Goal: Information Seeking & Learning: Learn about a topic

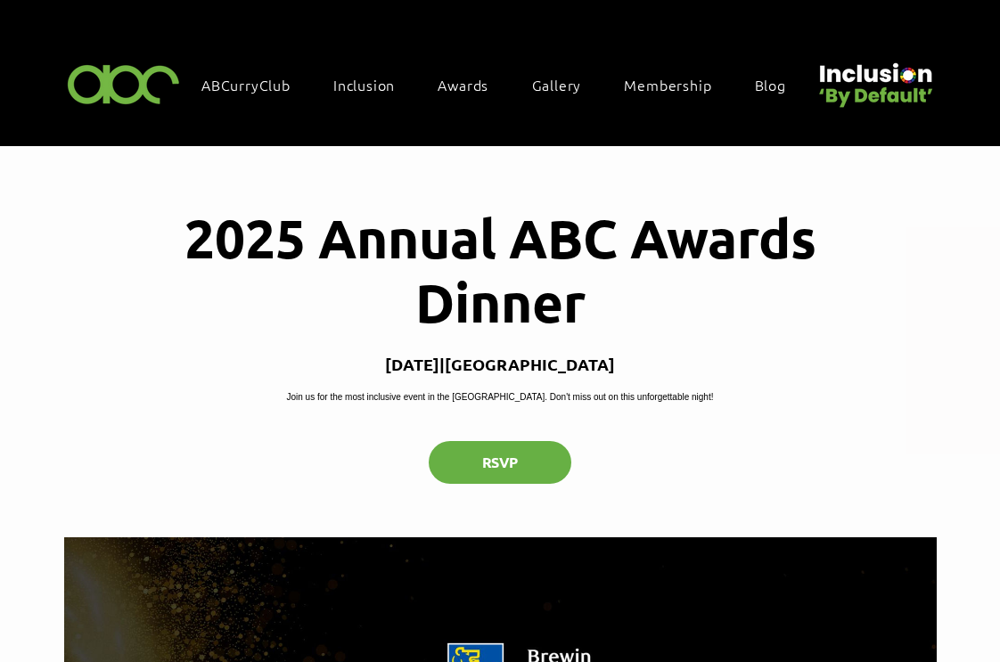
click at [518, 431] on div "2025 Annual ABC Awards Dinner Thu 09 Oct | Newcastle upon Tyne Join us for the …" at bounding box center [500, 342] width 873 height 391
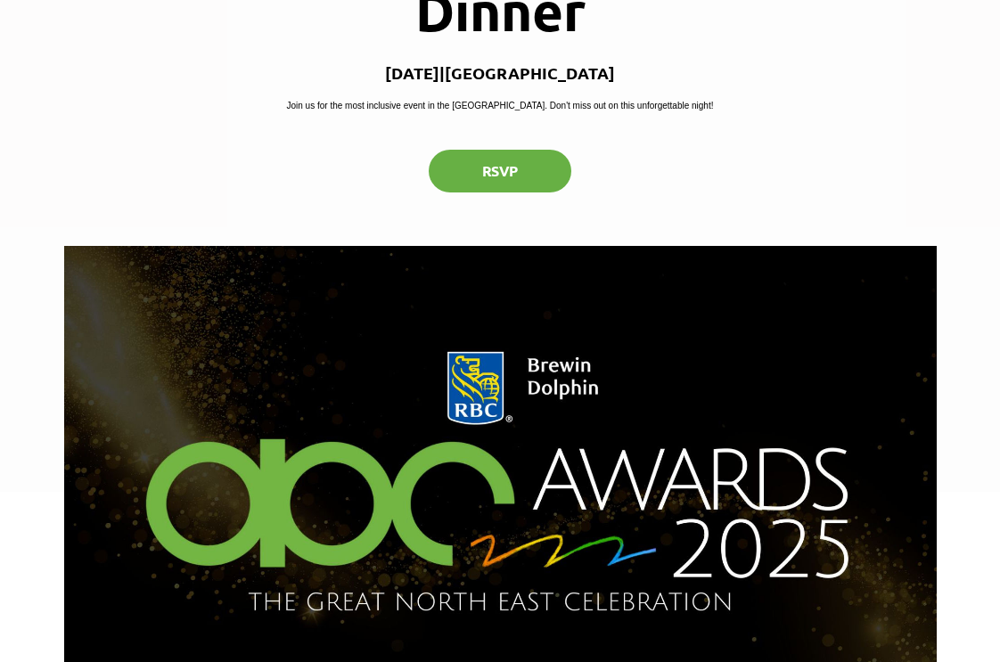
scroll to position [275, 0]
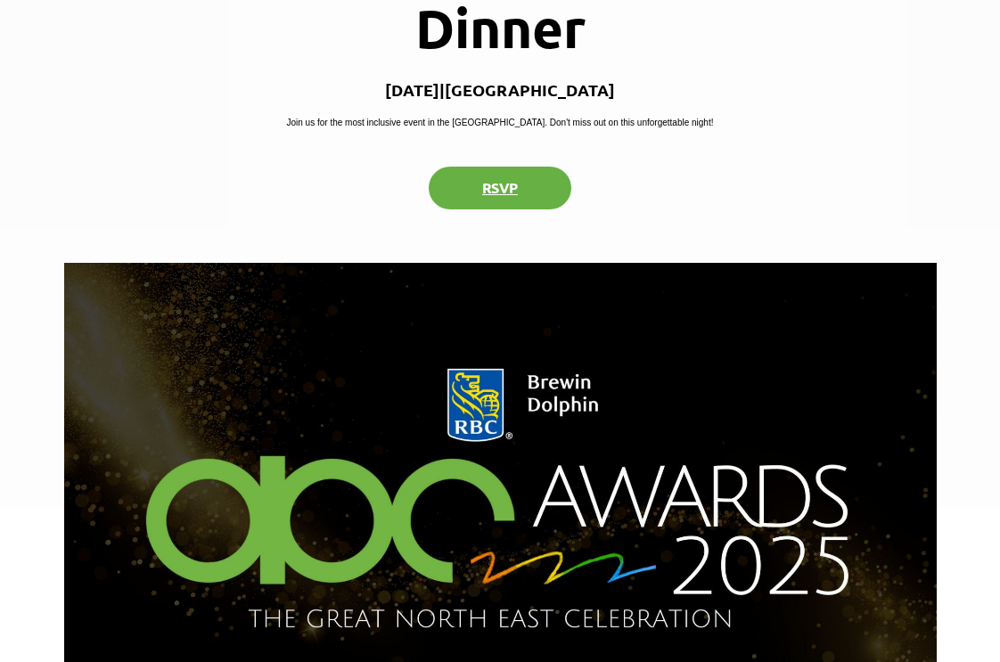
click at [514, 210] on button "RSVP" at bounding box center [500, 188] width 143 height 43
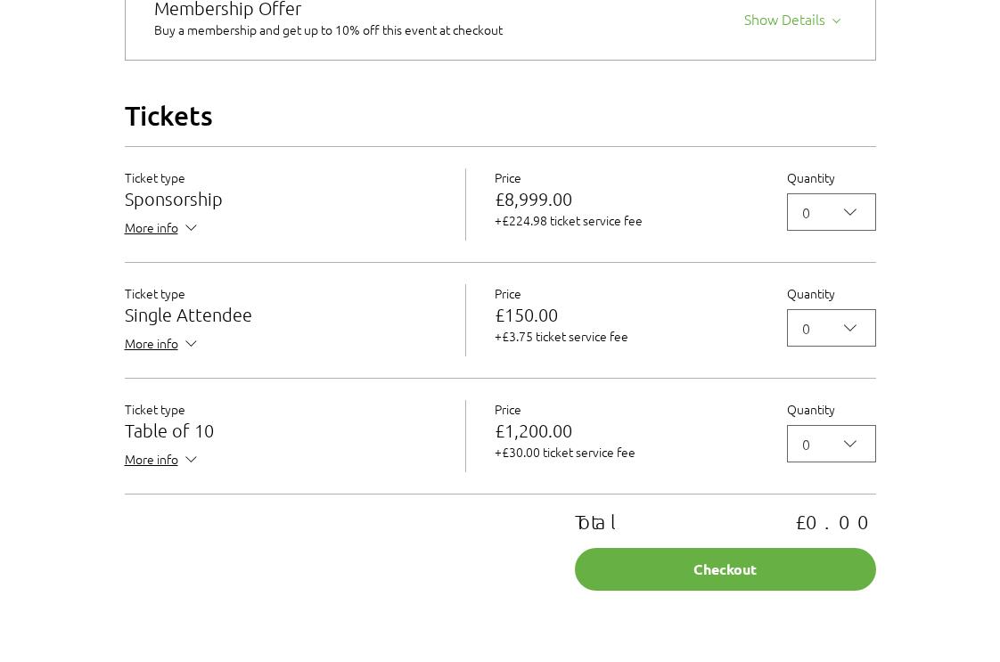
scroll to position [1541, 0]
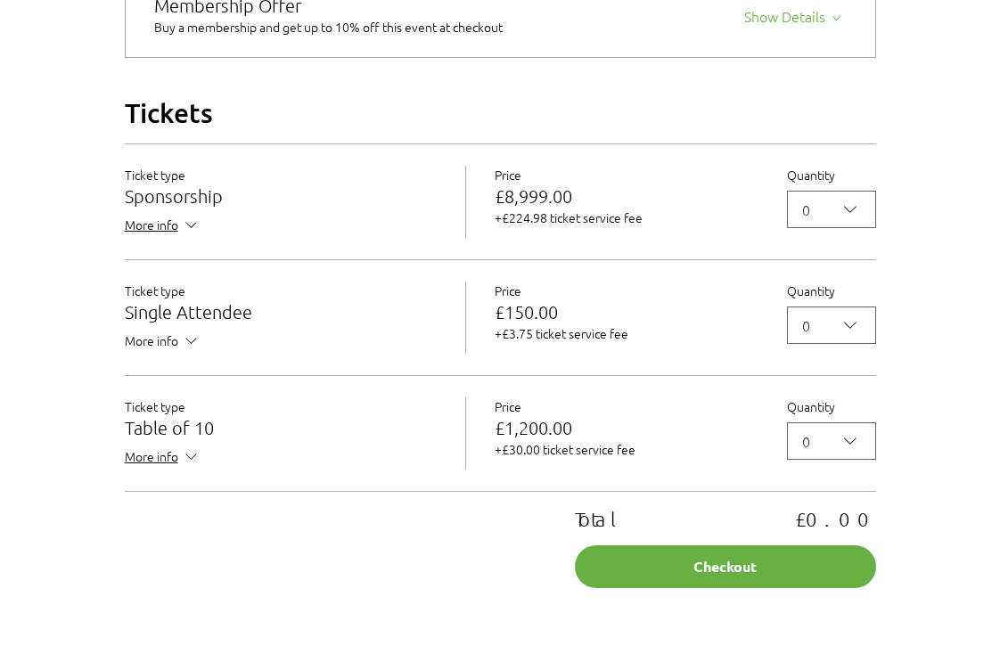
click at [185, 350] on icon "2025 Annual ABC Awards Dinner" at bounding box center [191, 341] width 19 height 19
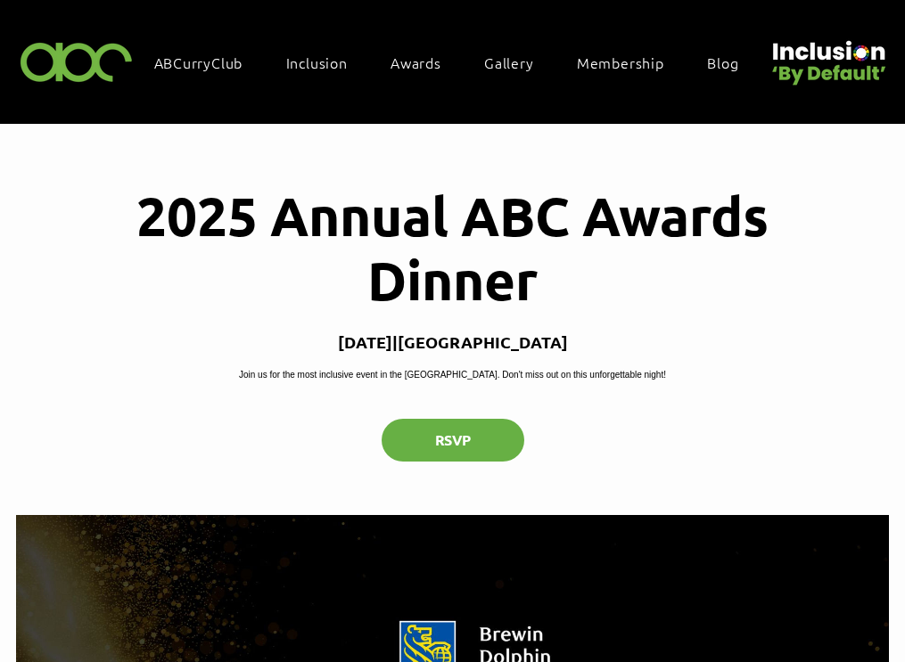
scroll to position [0, 0]
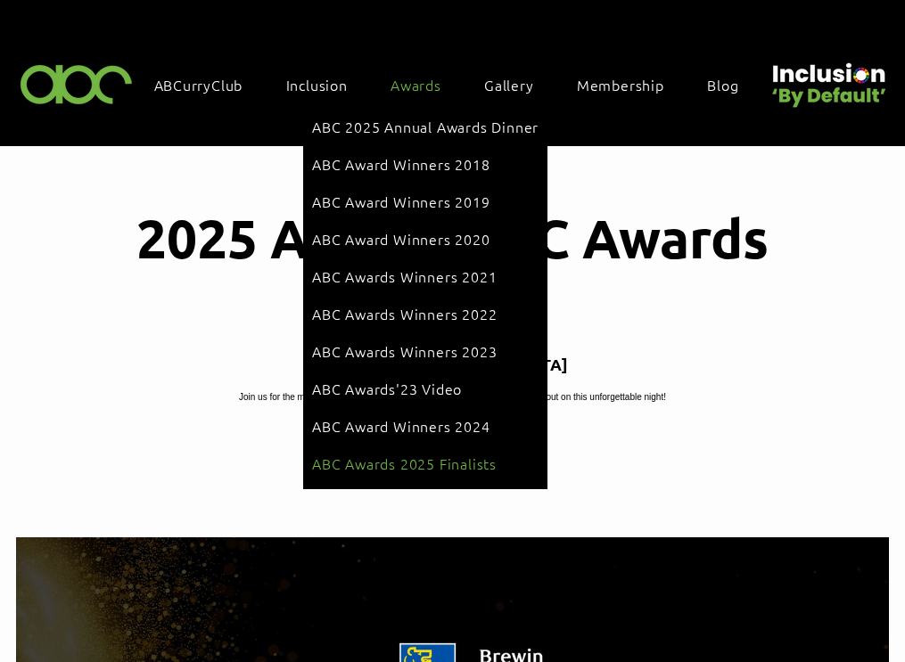
click at [402, 454] on span "ABC Awards 2025 Finalists" at bounding box center [404, 464] width 185 height 20
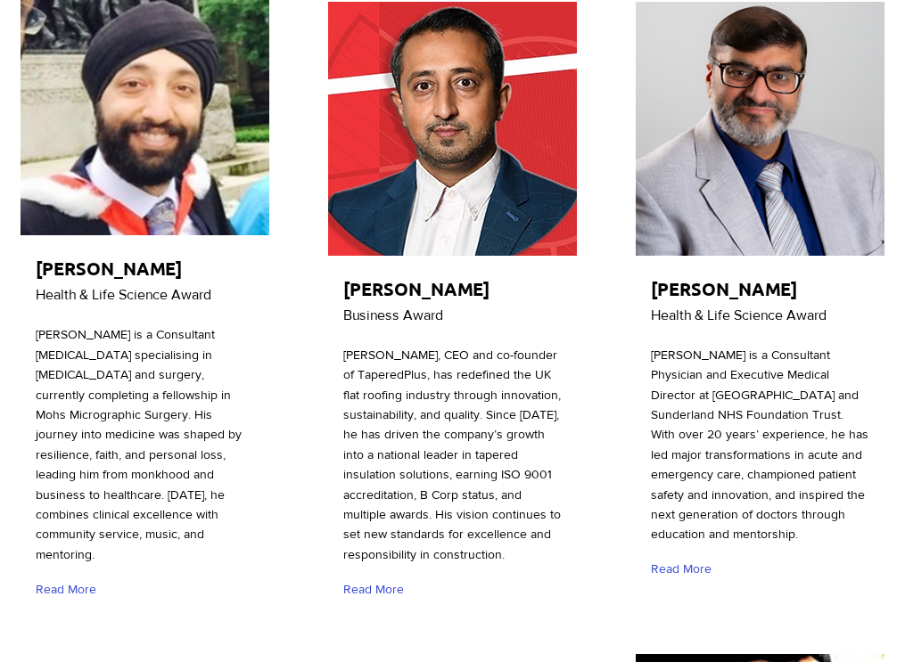
scroll to position [1033, 0]
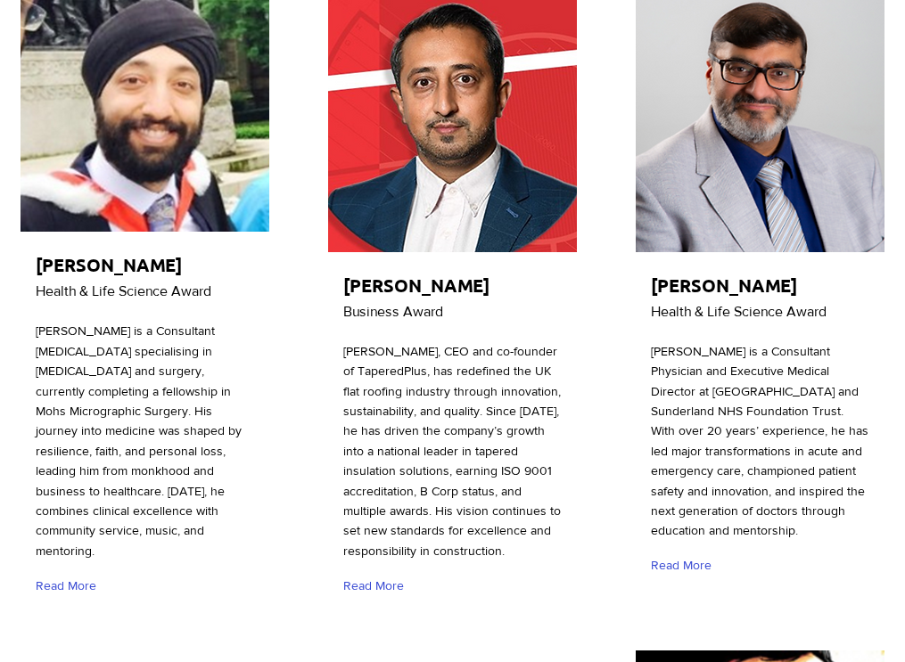
click at [592, 409] on span "[PERSON_NAME] is a Consultant Physician and Executive Medical Director at [GEOG…" at bounding box center [760, 441] width 218 height 194
click at [592, 557] on span "Read More" at bounding box center [681, 566] width 61 height 18
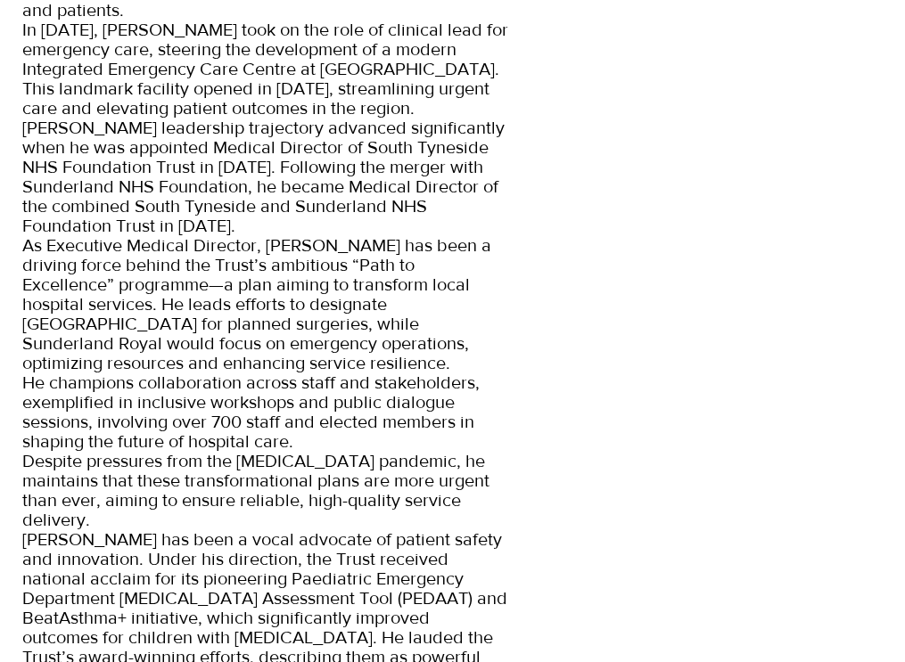
scroll to position [762, 0]
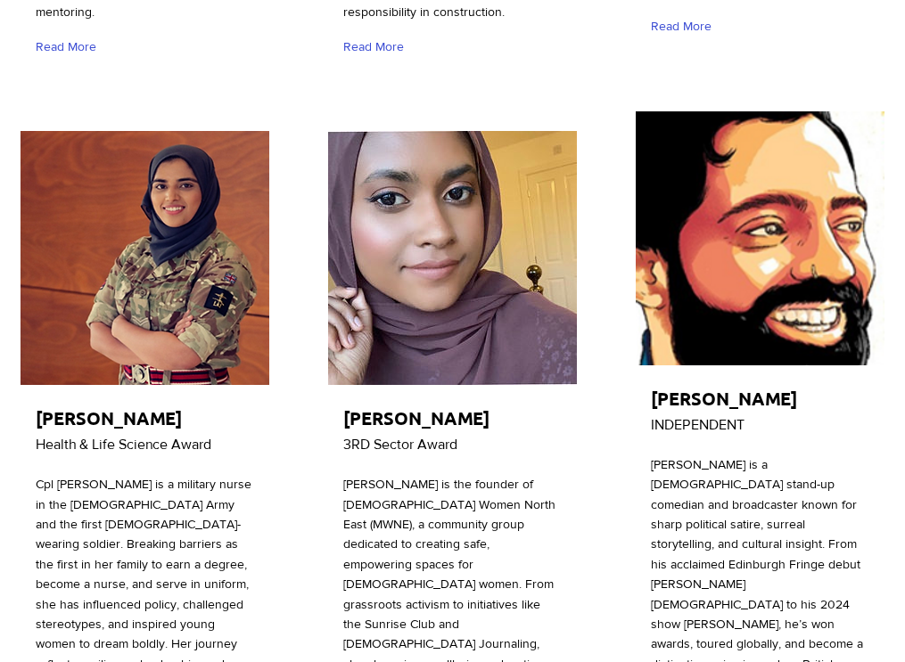
scroll to position [1617, 0]
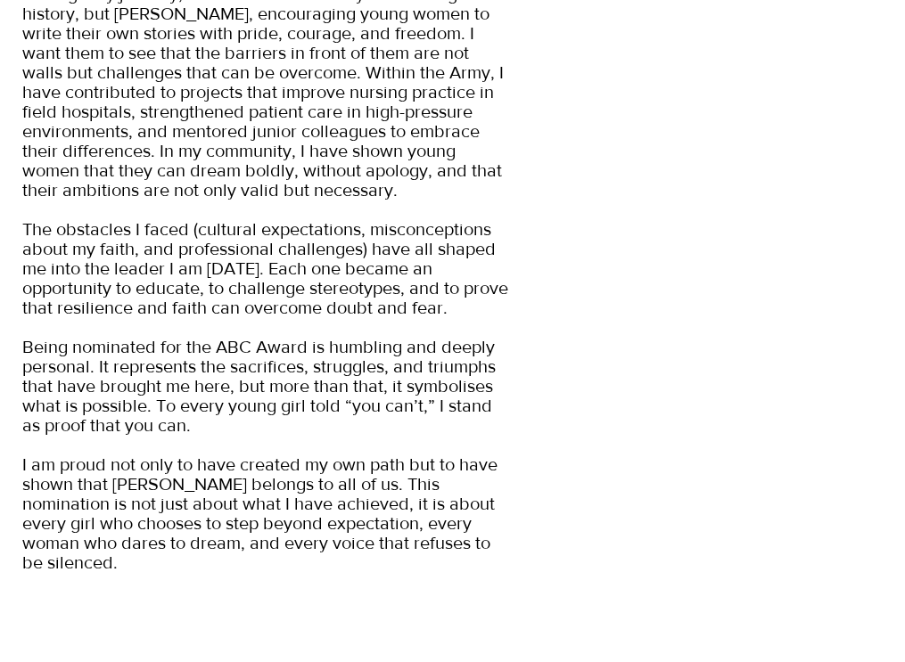
scroll to position [1202, 0]
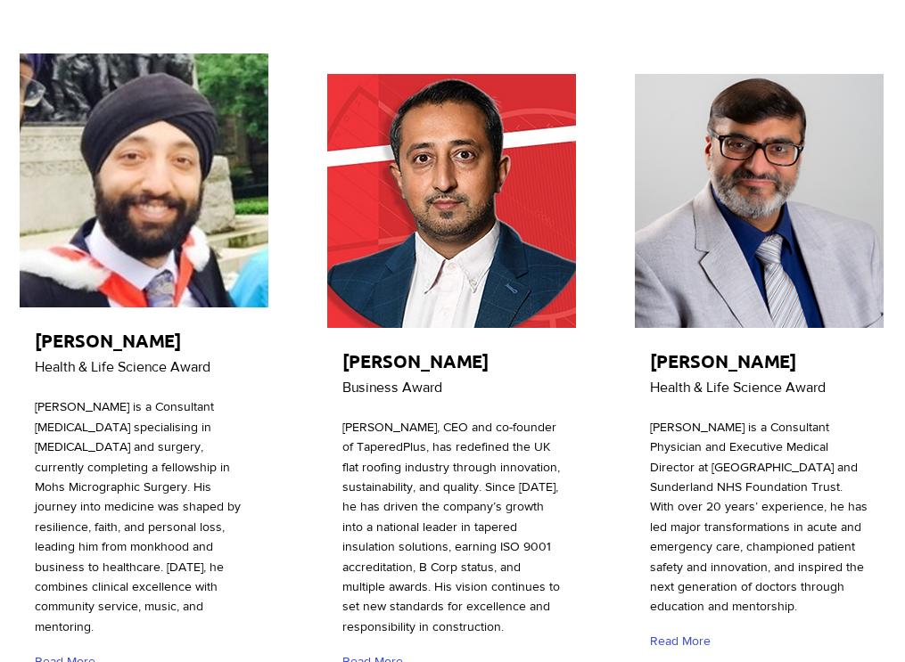
scroll to position [962, 1]
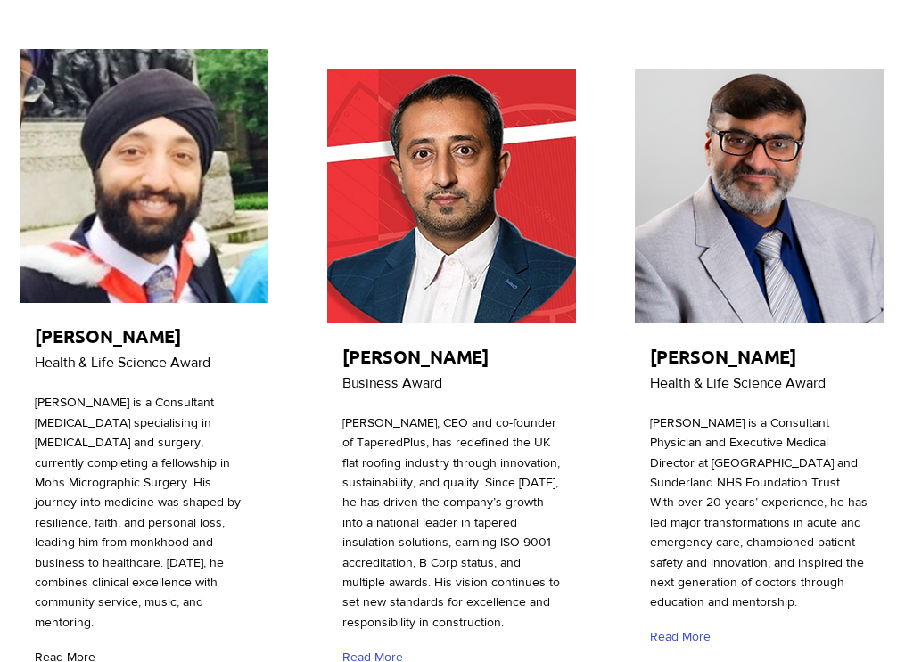
click at [85, 649] on span "Read More" at bounding box center [65, 658] width 61 height 18
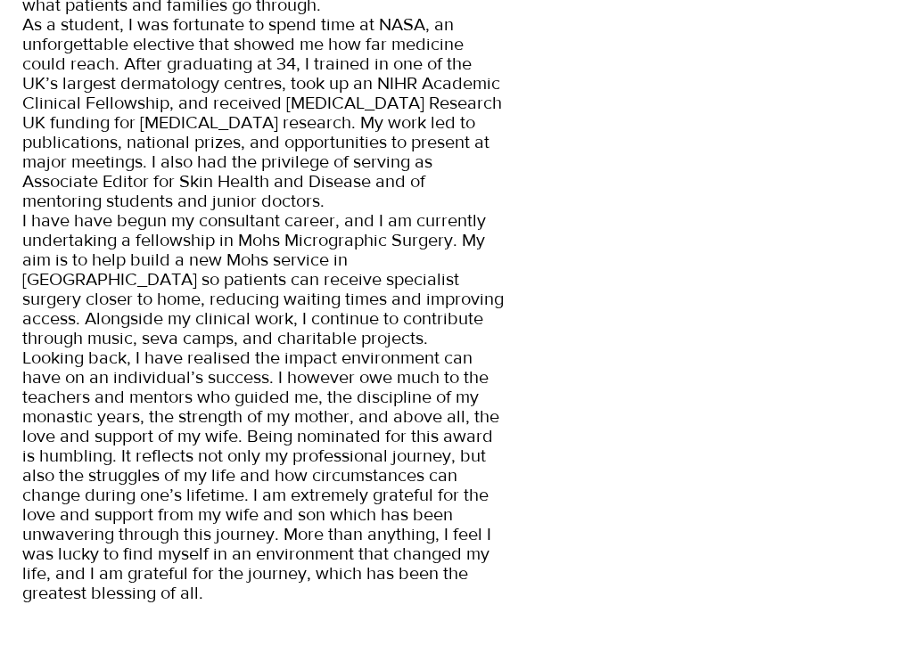
scroll to position [1299, 0]
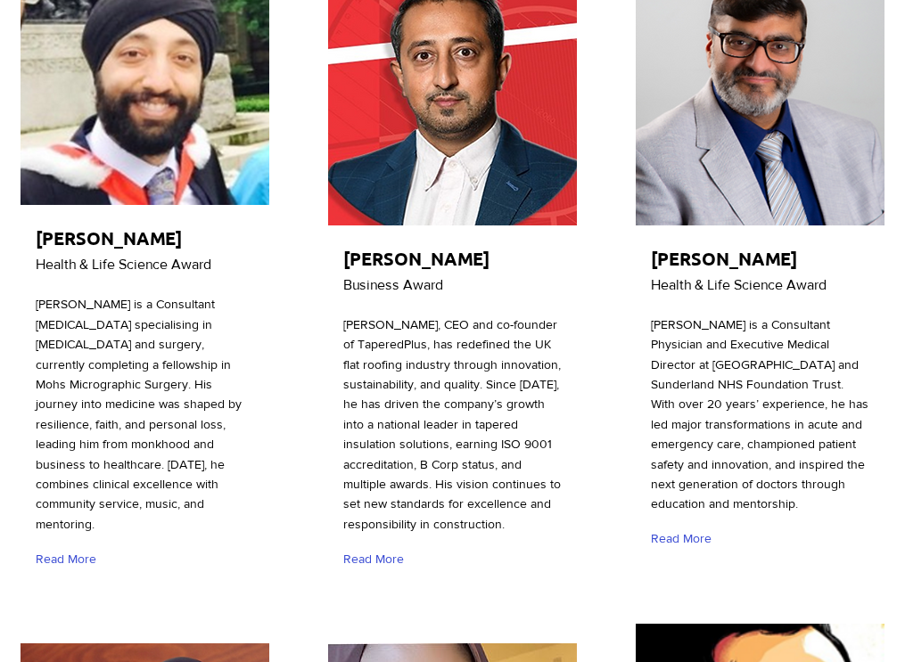
scroll to position [1075, 0]
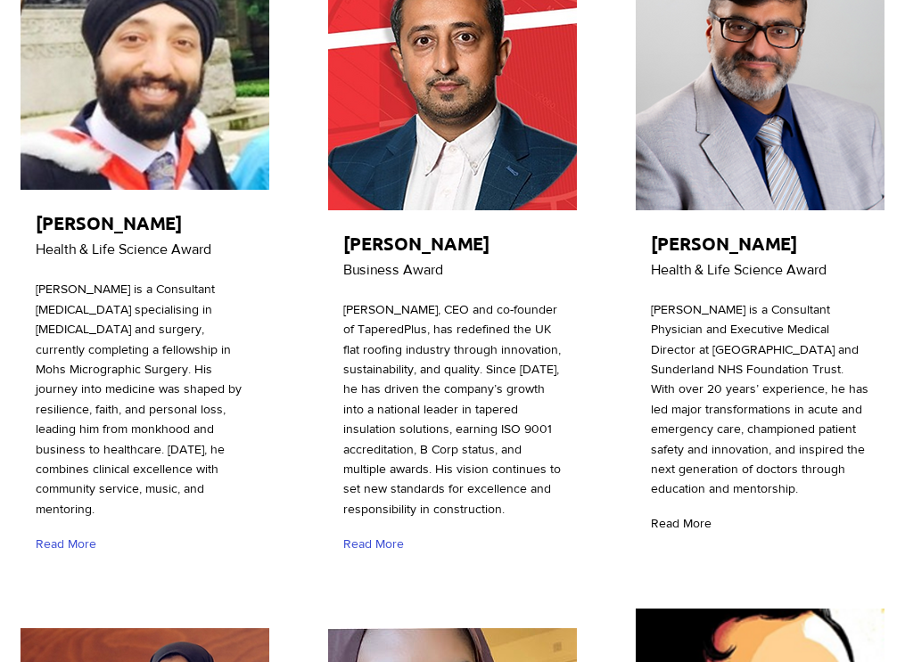
click at [592, 515] on span "Read More" at bounding box center [681, 524] width 61 height 18
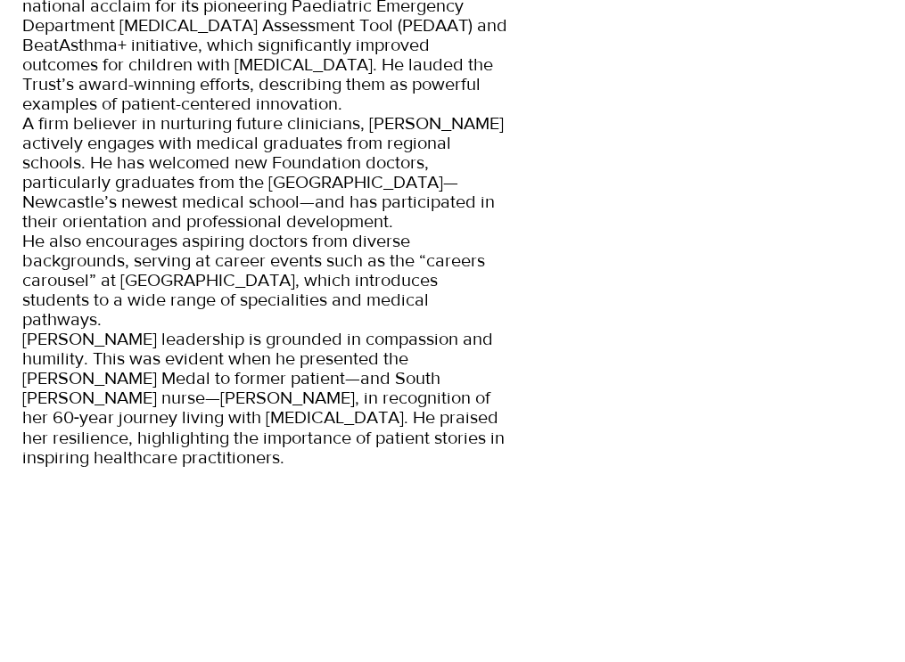
scroll to position [1168, 0]
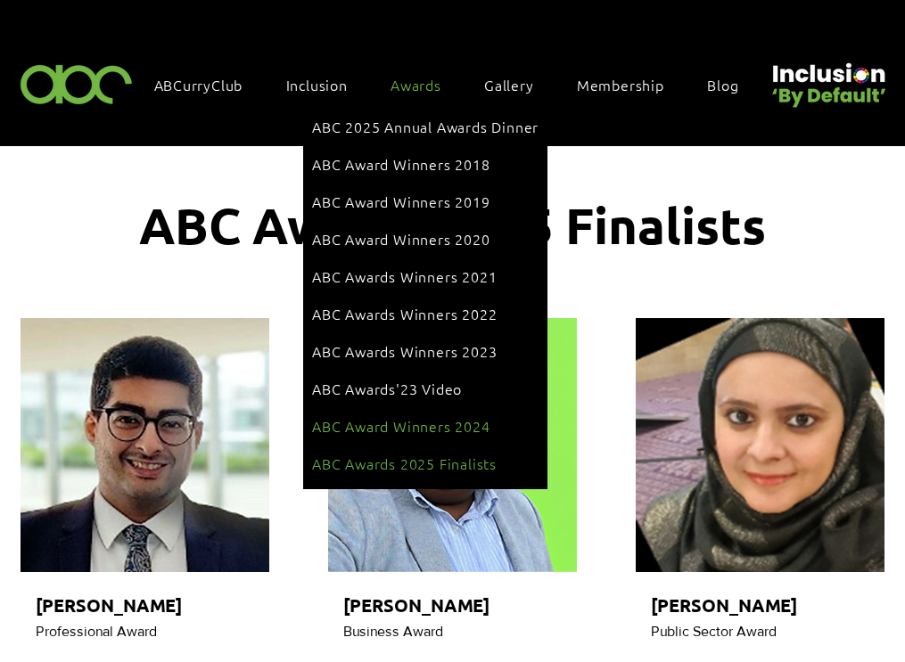
click at [459, 409] on link "ABC Award Winners 2024" at bounding box center [425, 426] width 226 height 34
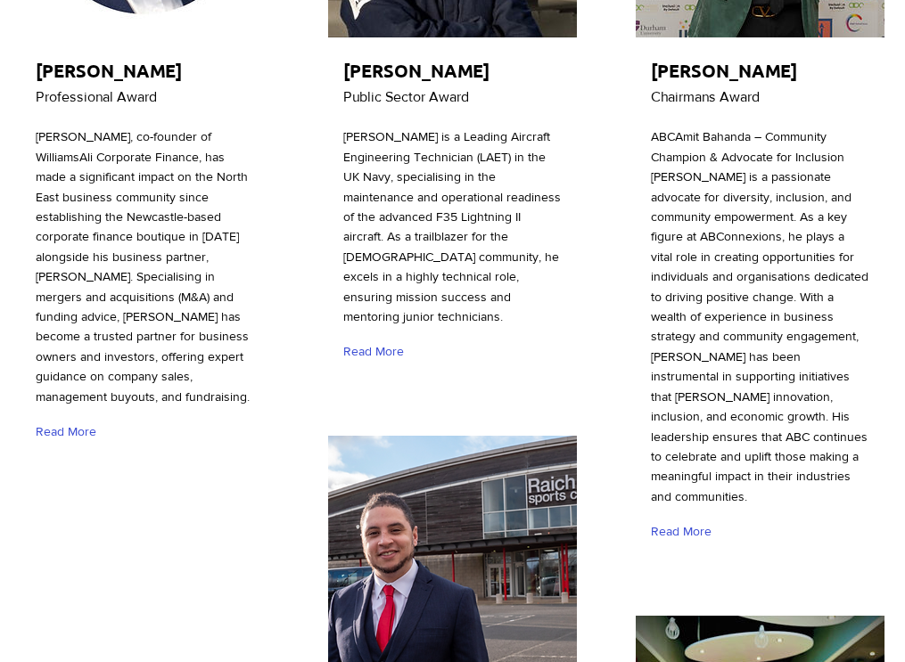
scroll to position [546, 0]
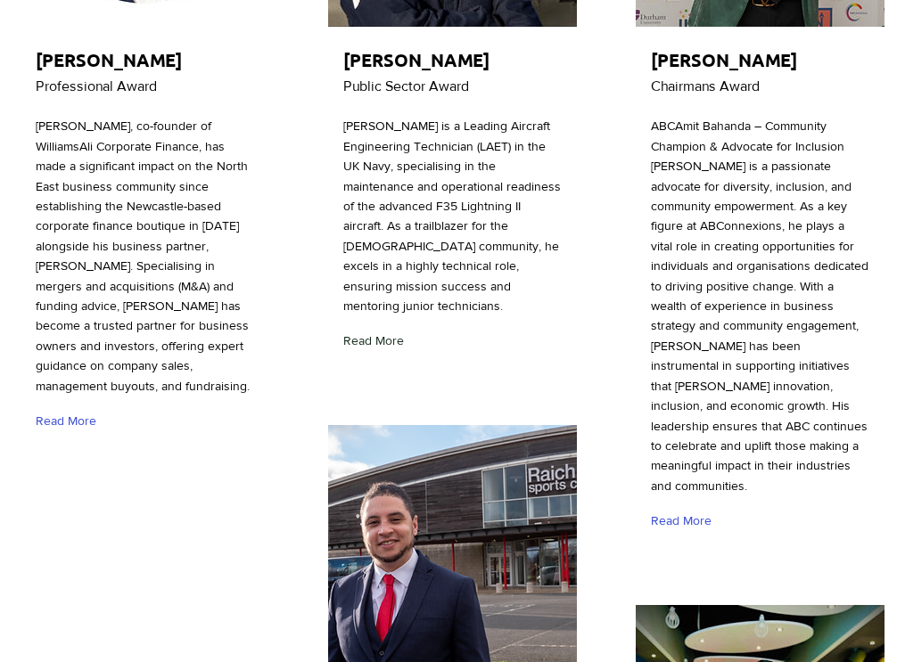
click at [376, 341] on span "Read More" at bounding box center [373, 342] width 61 height 18
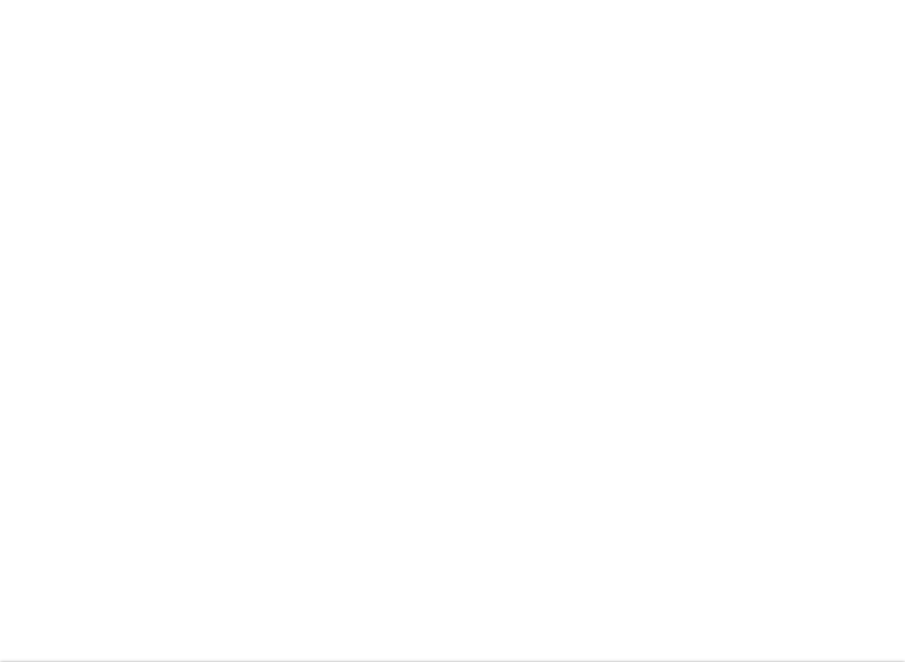
scroll to position [1500, 0]
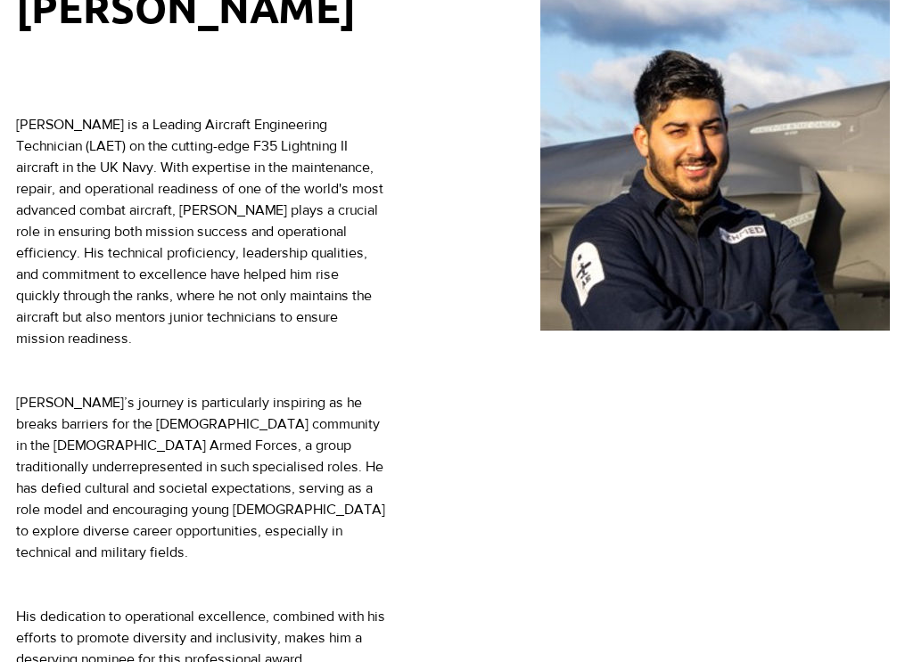
scroll to position [473, 0]
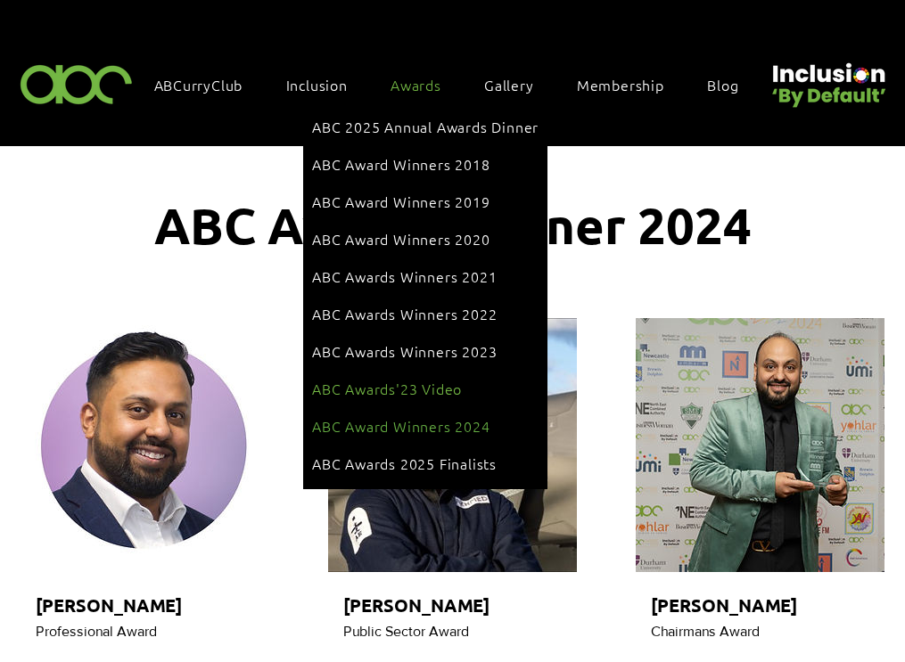
click at [404, 379] on span "ABC Awards'23 Video" at bounding box center [387, 389] width 150 height 20
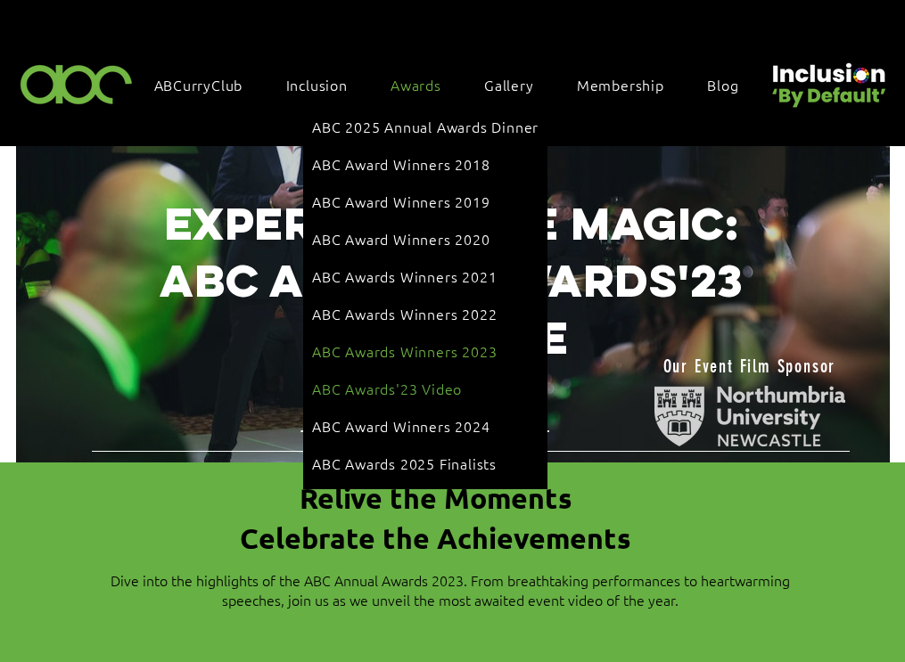
click at [433, 334] on link "ABC Awards Winners 2023" at bounding box center [425, 351] width 226 height 34
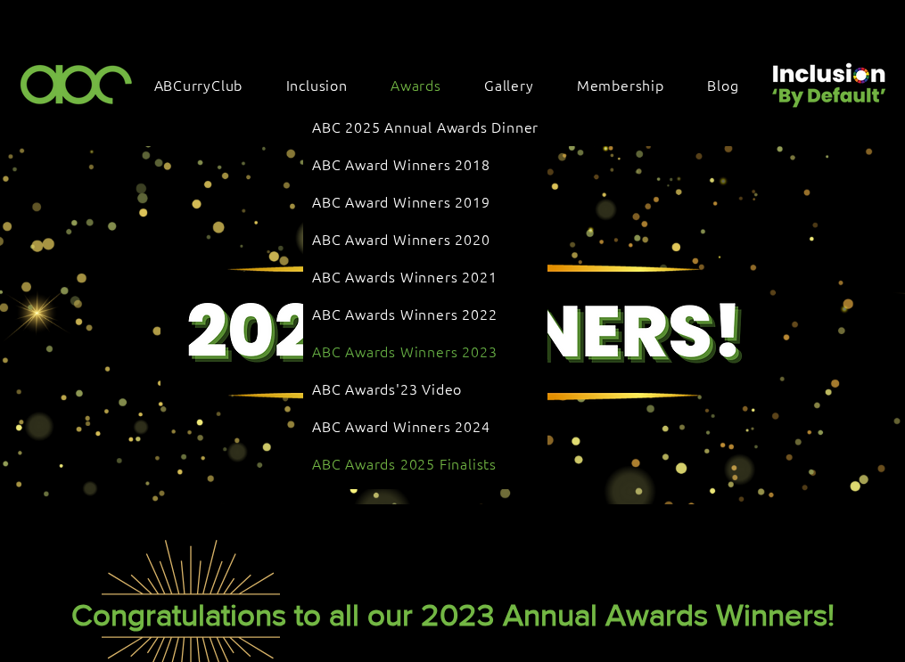
click at [425, 454] on span "ABC Awards 2025 Finalists" at bounding box center [404, 464] width 185 height 20
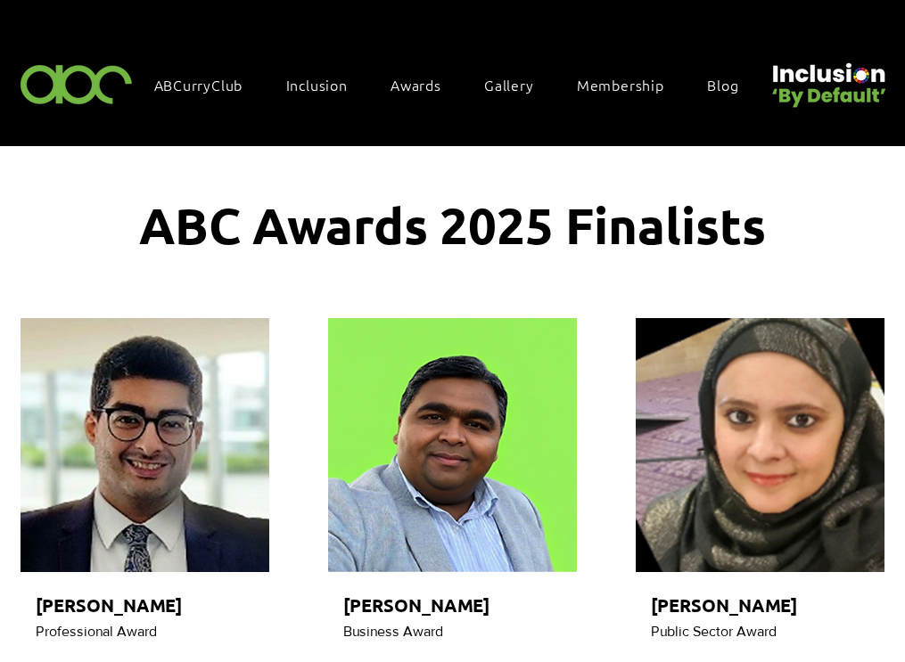
click at [96, 87] on img at bounding box center [76, 83] width 123 height 53
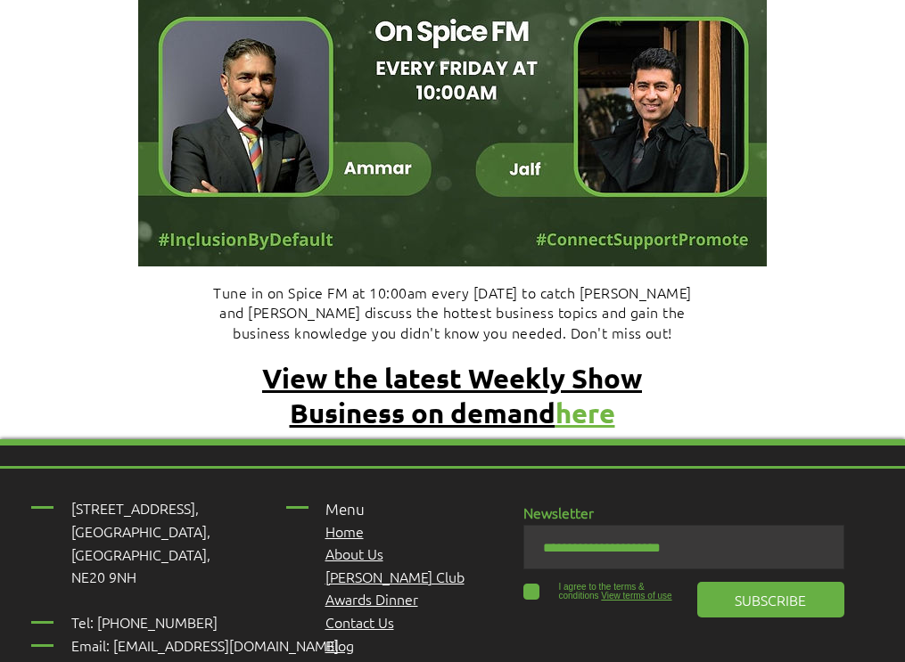
scroll to position [7598, 0]
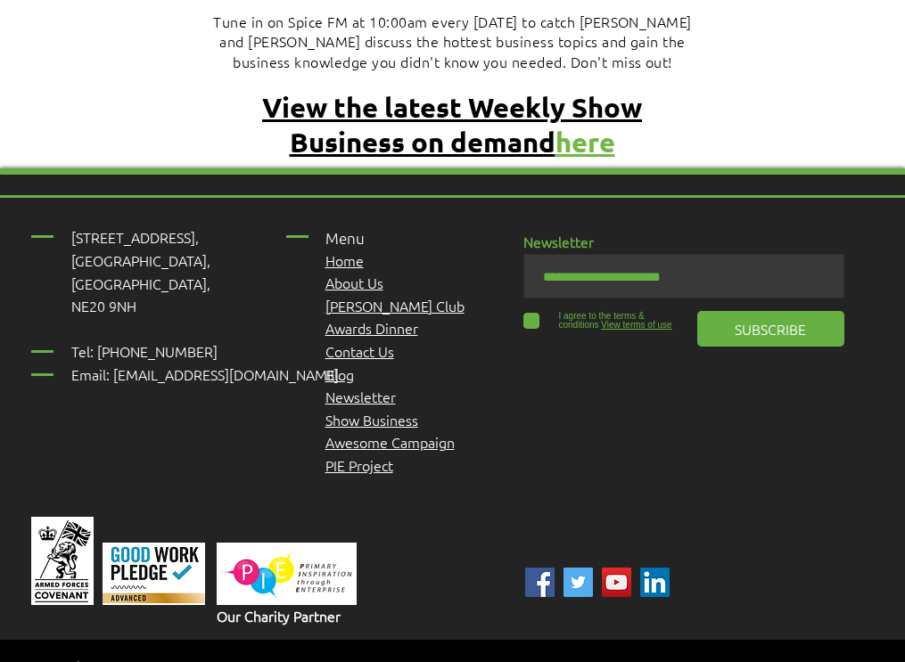
click at [654, 568] on img "Linked In" at bounding box center [654, 582] width 29 height 29
